Goal: Task Accomplishment & Management: Manage account settings

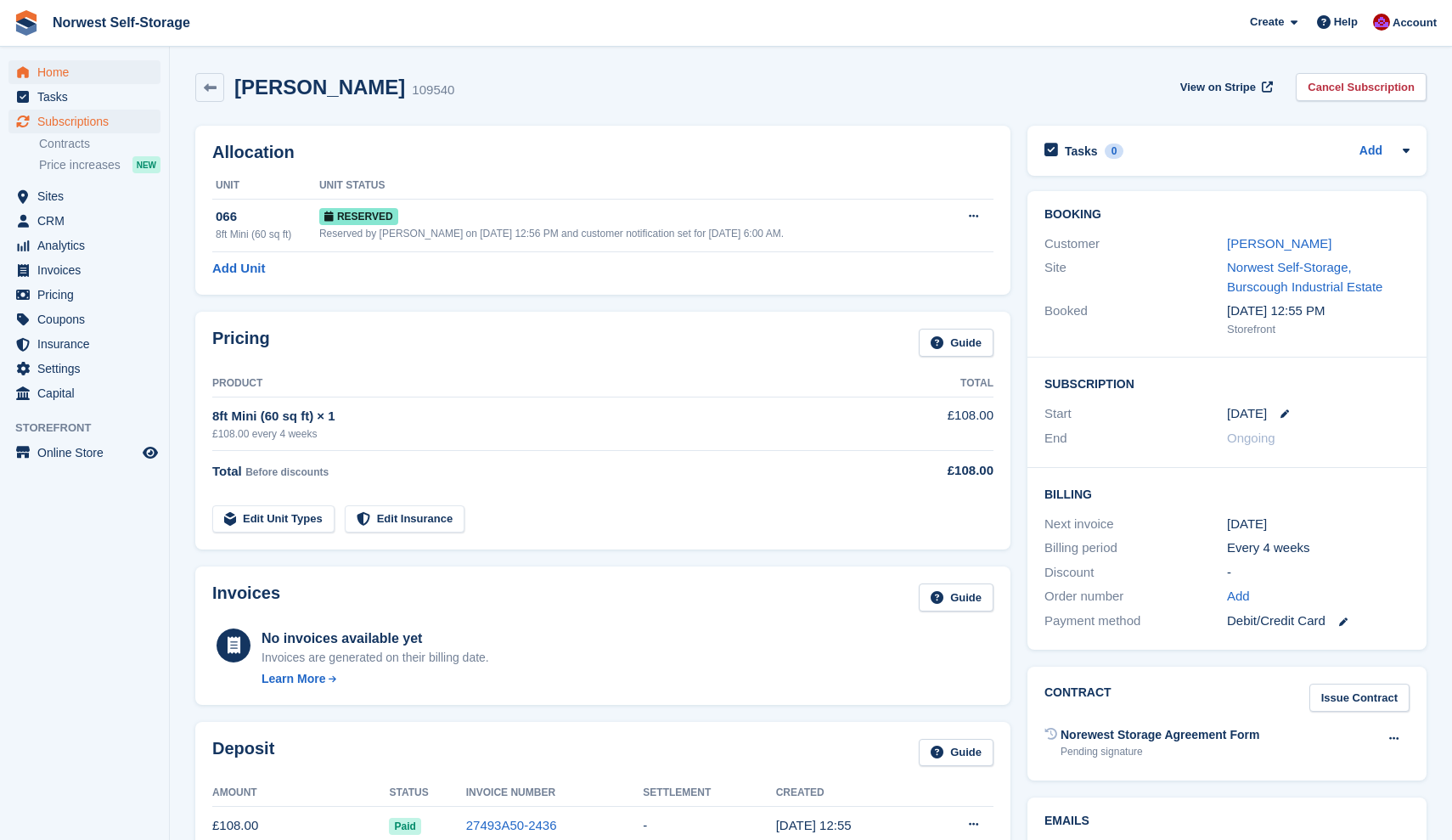
click at [54, 70] on span "Home" at bounding box center [88, 71] width 101 height 23
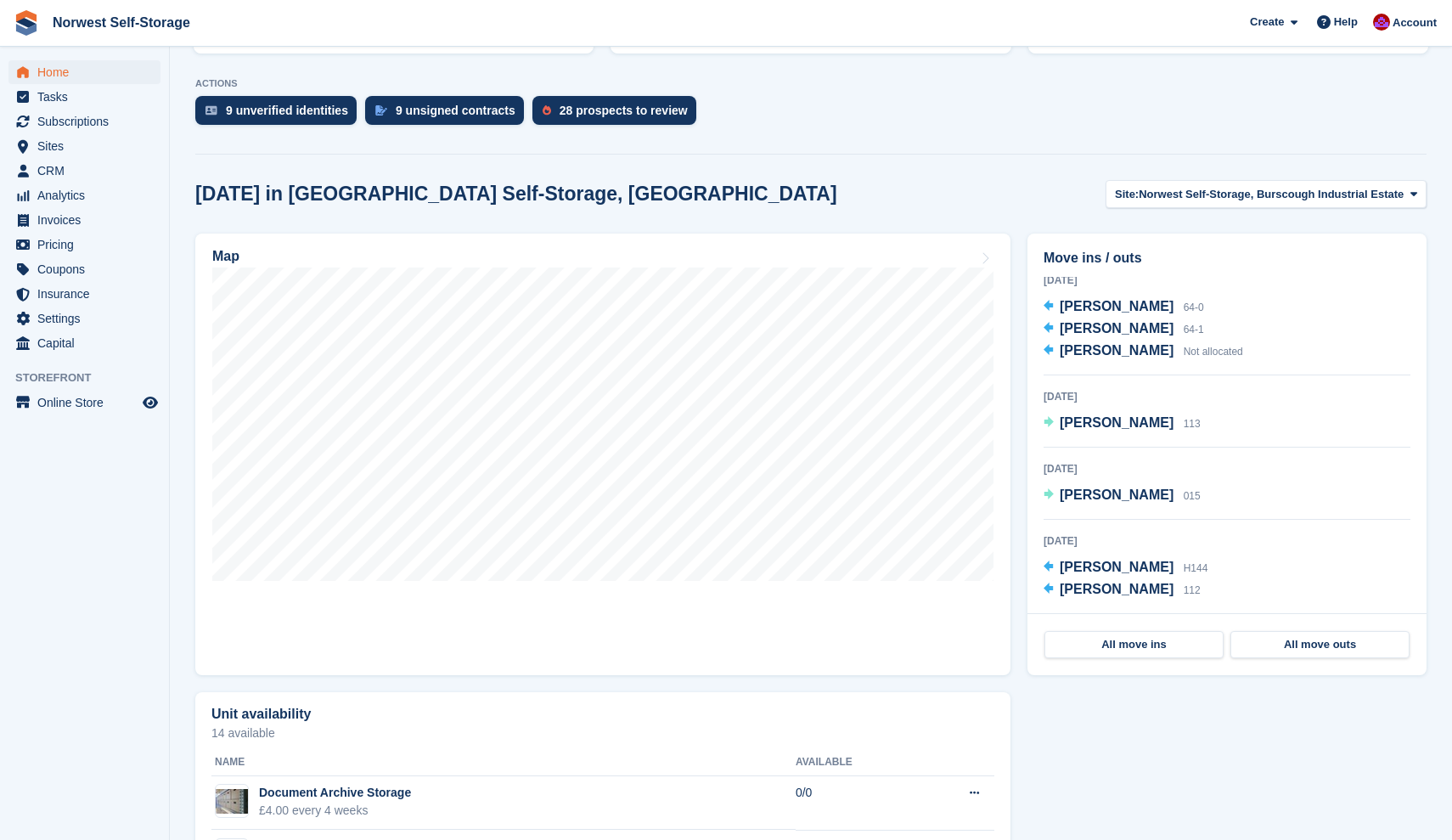
scroll to position [404, 0]
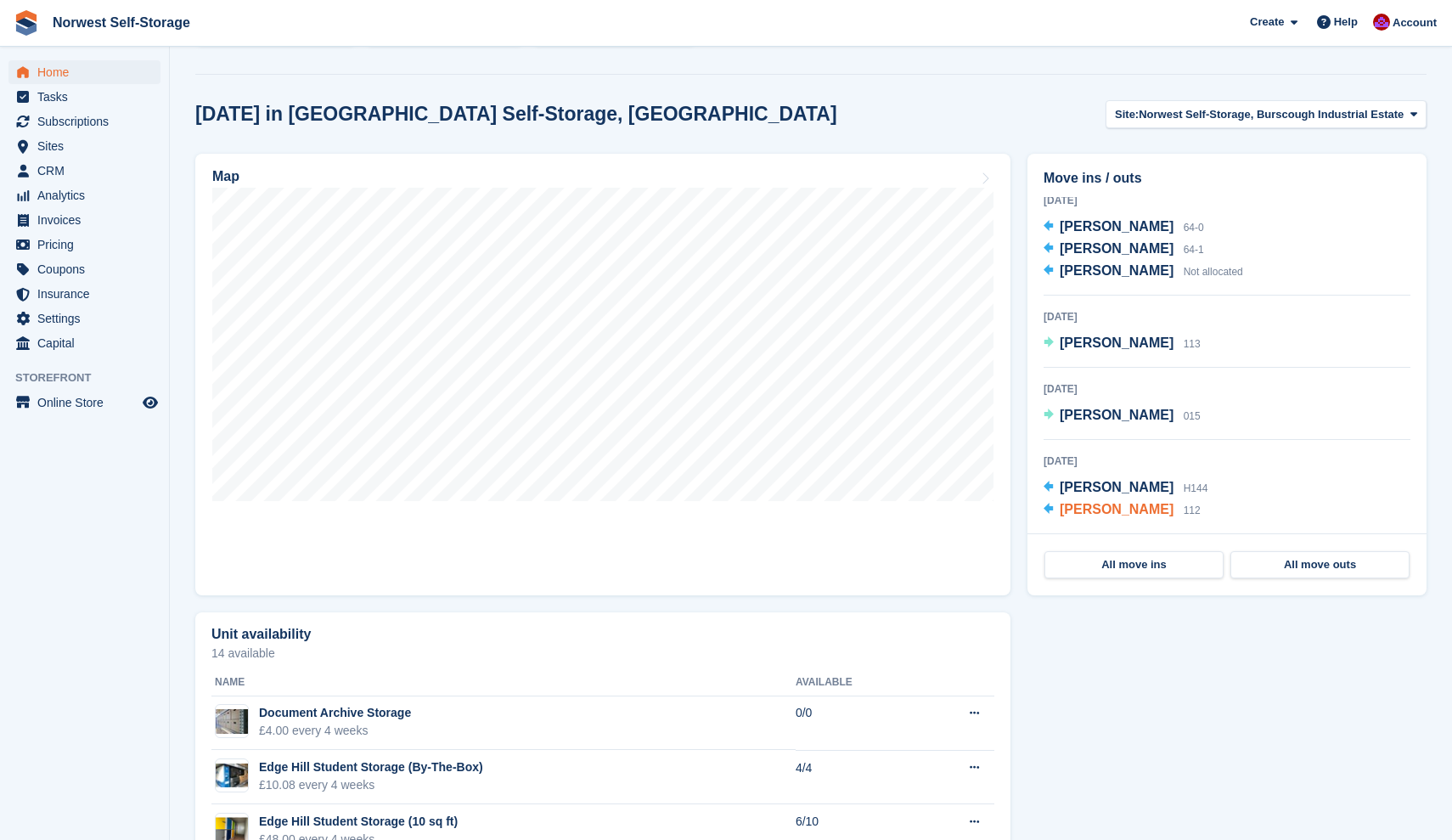
click at [1117, 507] on span "[PERSON_NAME]" at bounding box center [1116, 508] width 114 height 14
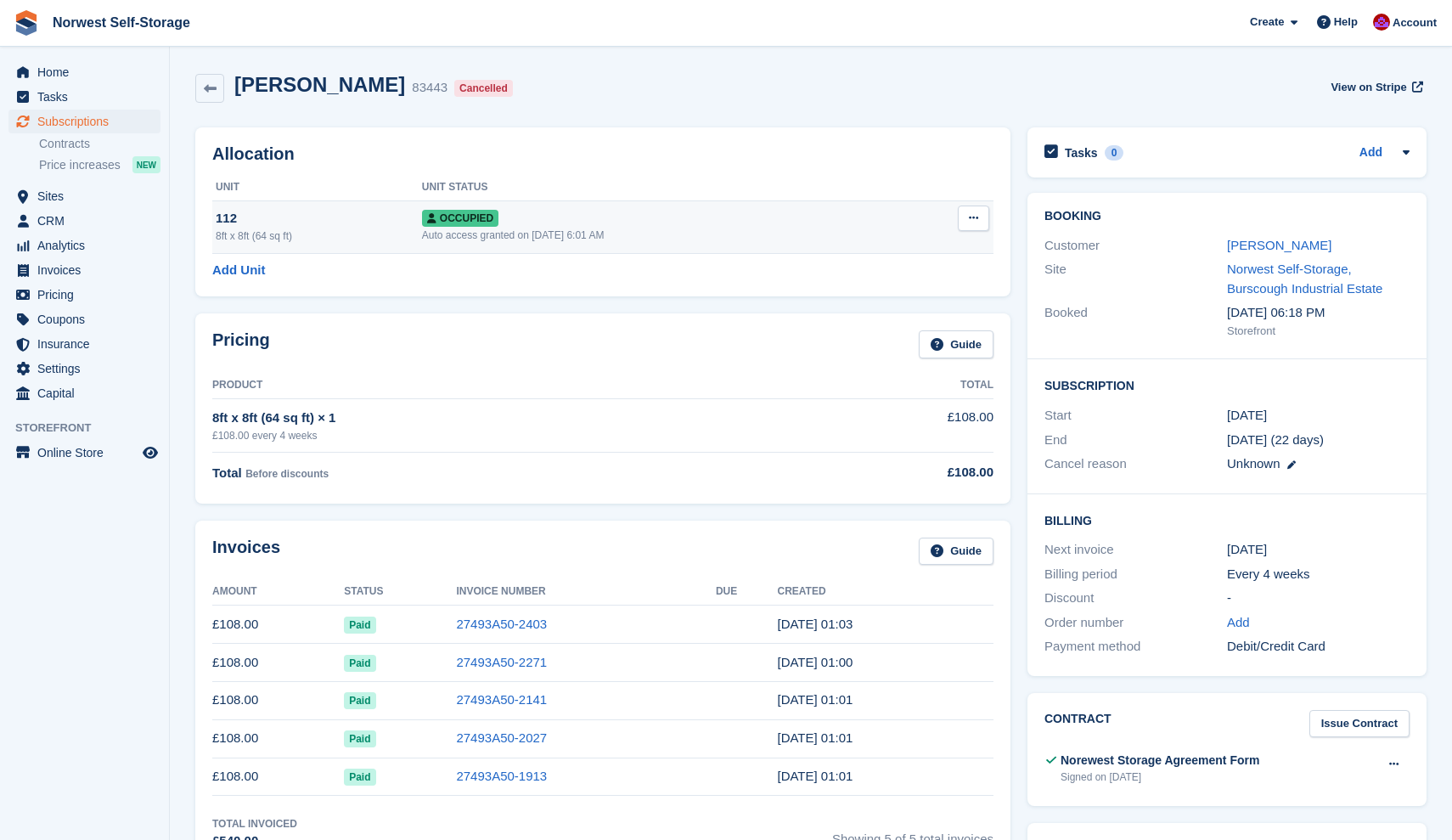
click at [973, 217] on icon at bounding box center [974, 218] width 9 height 11
click at [873, 311] on p "Deallocate" at bounding box center [907, 309] width 148 height 22
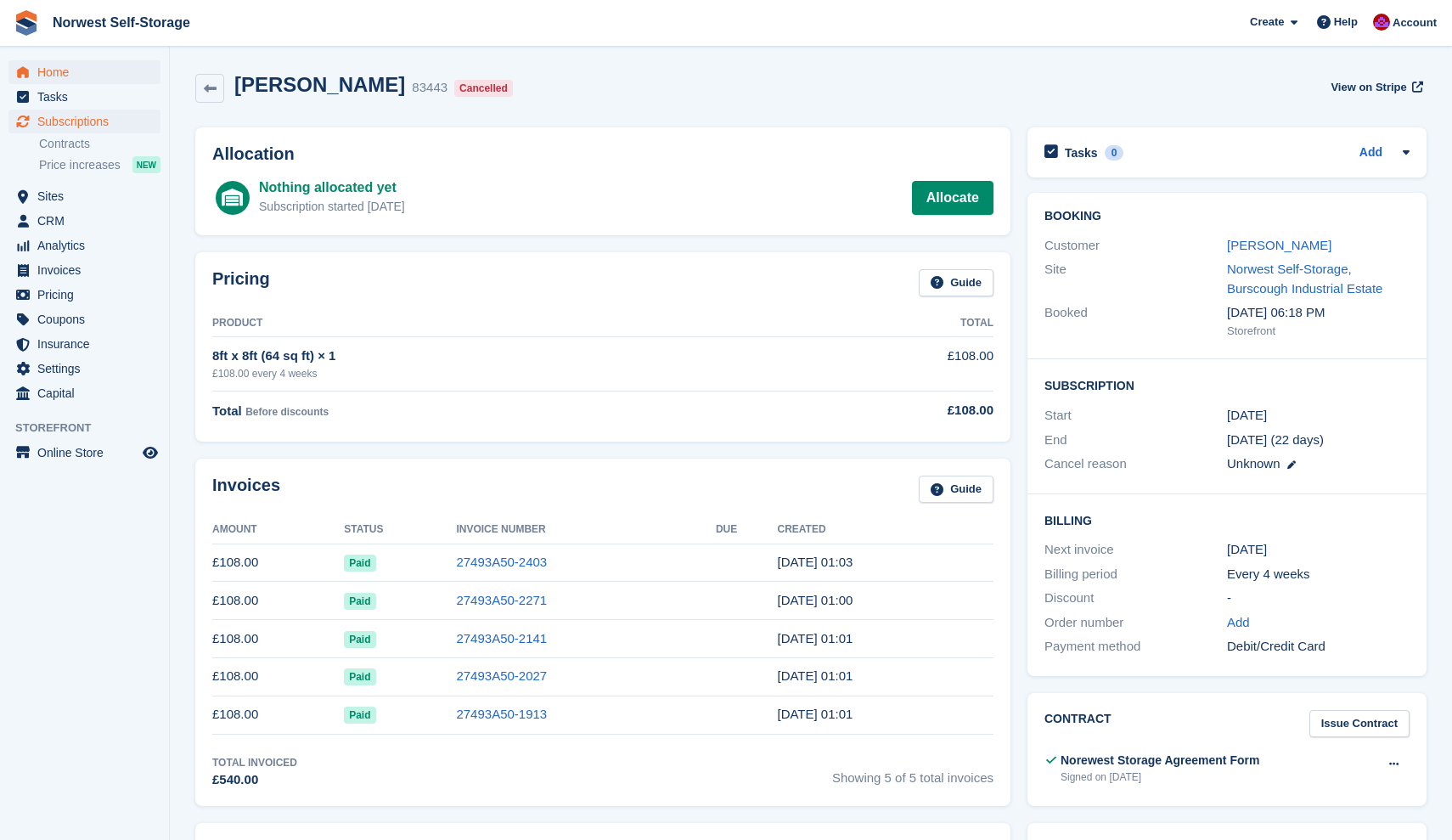
click at [55, 72] on span "Home" at bounding box center [88, 71] width 101 height 23
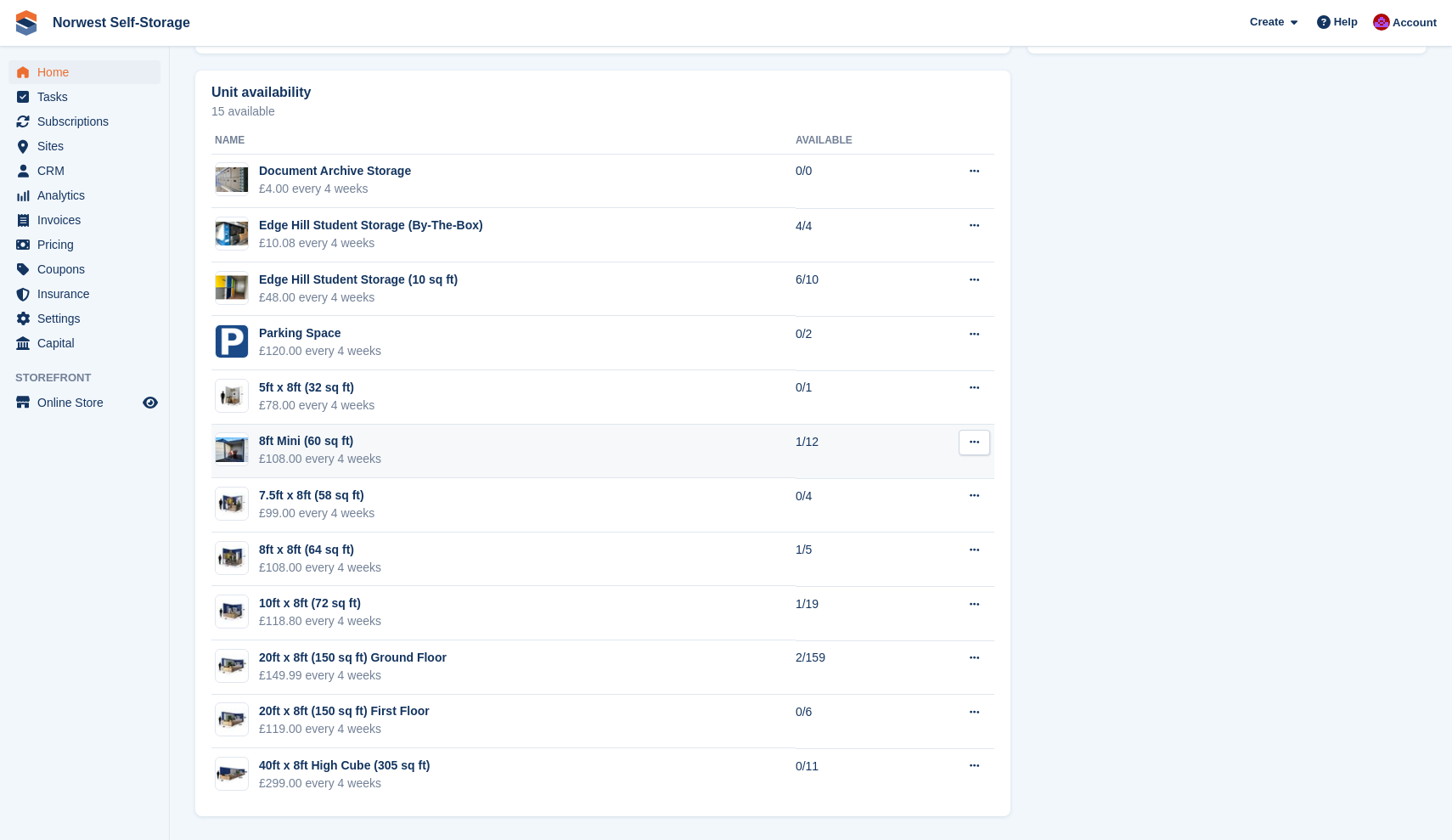
scroll to position [946, 0]
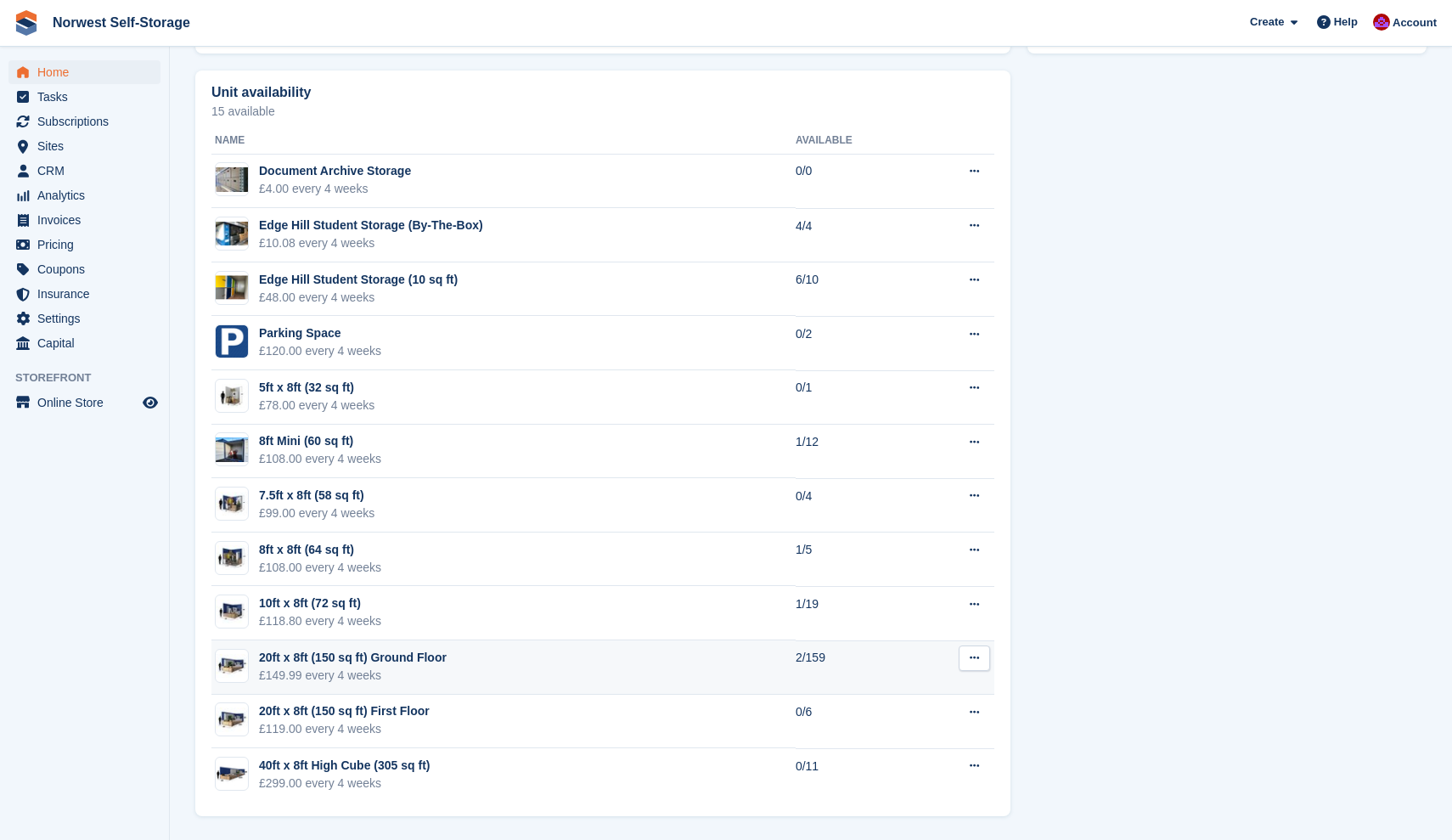
click at [401, 658] on div "20ft x 8ft (150 sq ft) Ground Floor" at bounding box center [353, 657] width 188 height 18
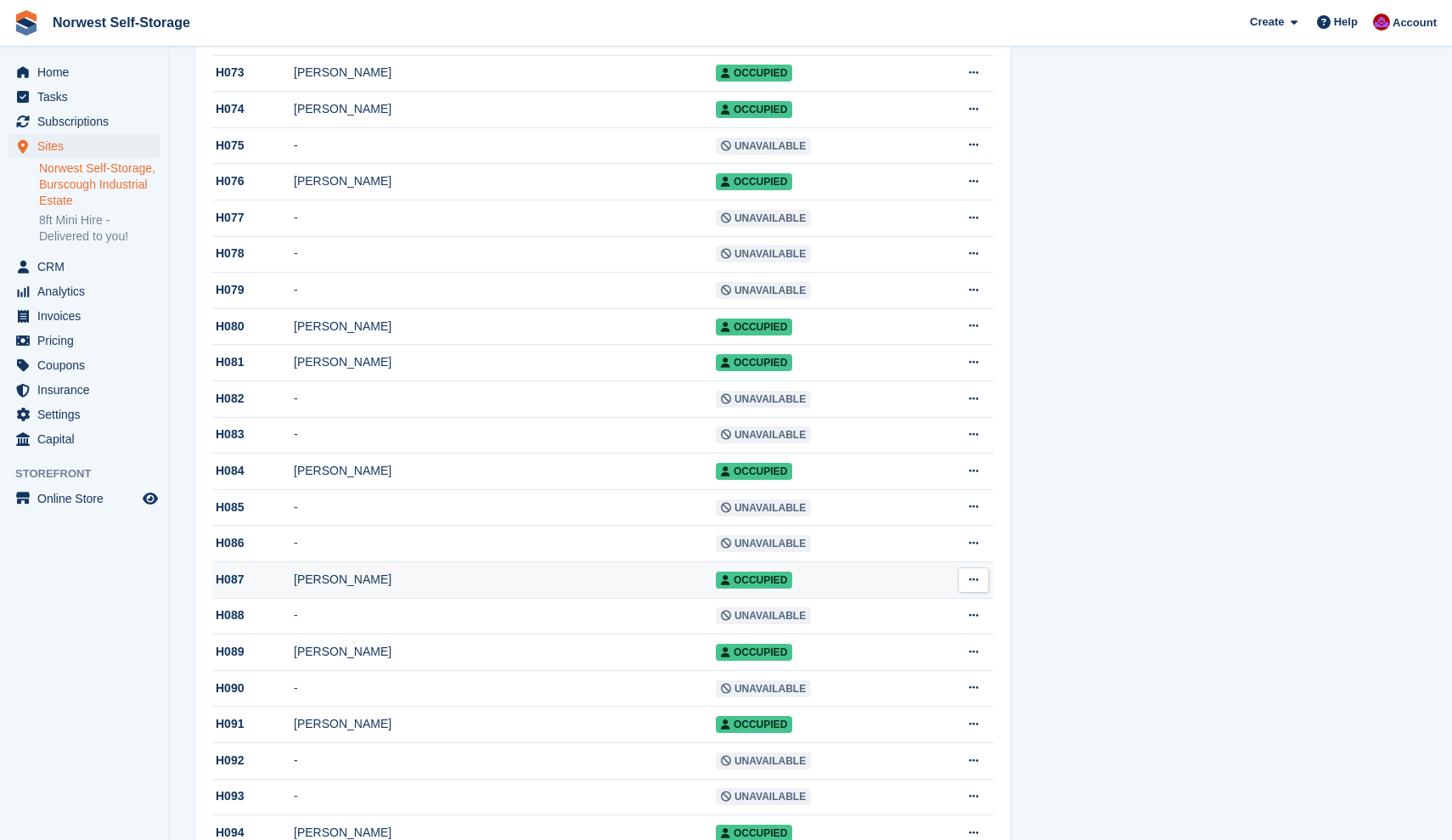
scroll to position [2544, 0]
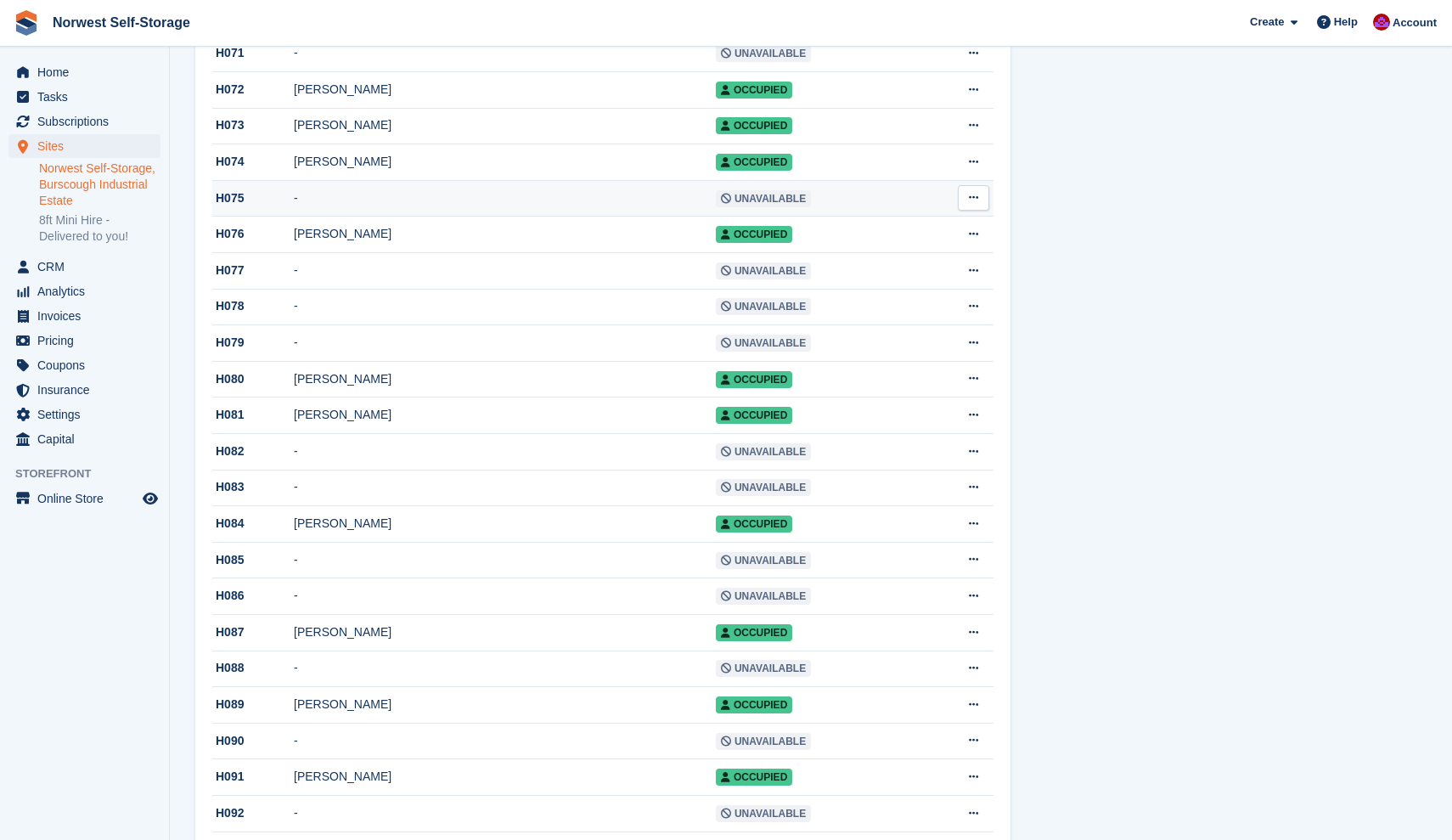
click at [264, 207] on div "H075" at bounding box center [253, 197] width 82 height 18
